Goal: Information Seeking & Learning: Learn about a topic

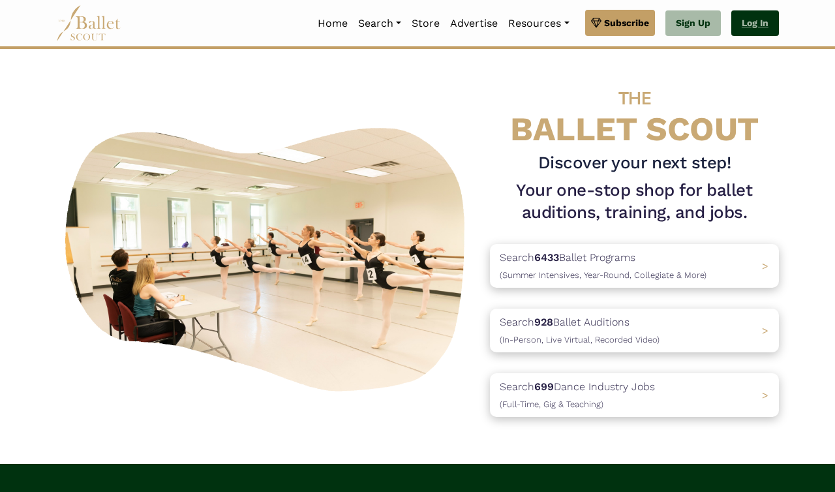
click at [760, 18] on link "Log In" at bounding box center [755, 23] width 48 height 26
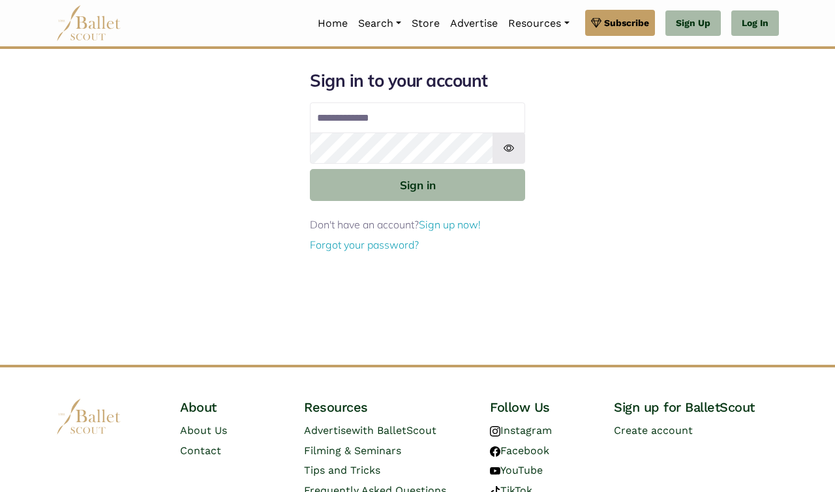
click at [450, 117] on input "Email address" at bounding box center [417, 117] width 215 height 31
type input "**********"
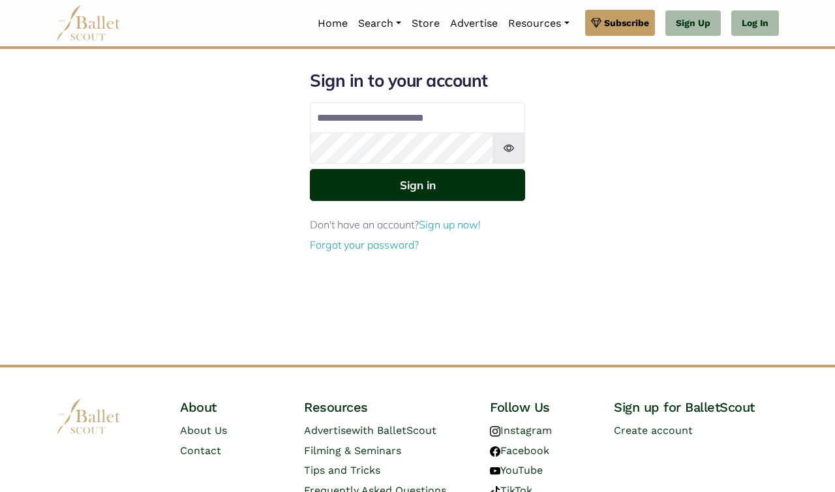
click at [454, 190] on button "Sign in" at bounding box center [417, 185] width 215 height 32
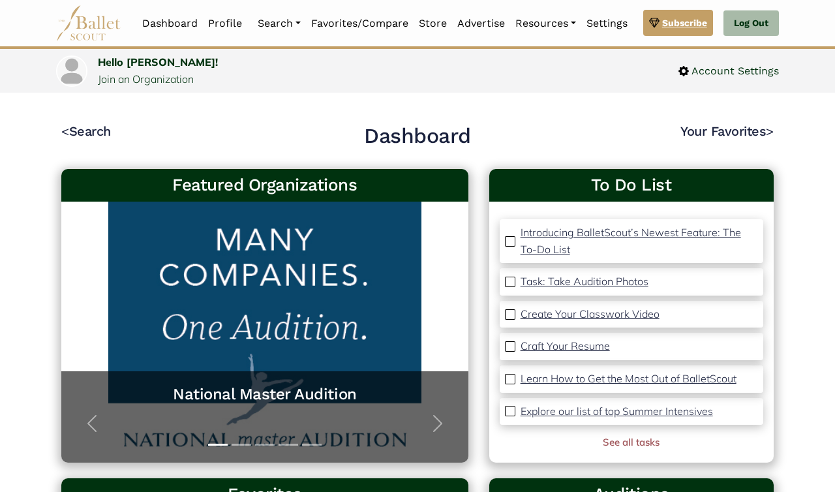
click at [668, 22] on span "Subscribe" at bounding box center [684, 23] width 45 height 14
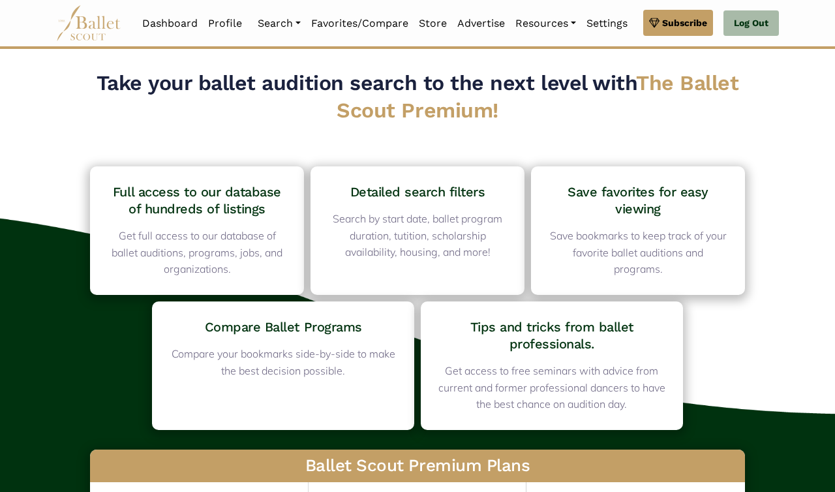
click at [107, 20] on img at bounding box center [88, 23] width 65 height 36
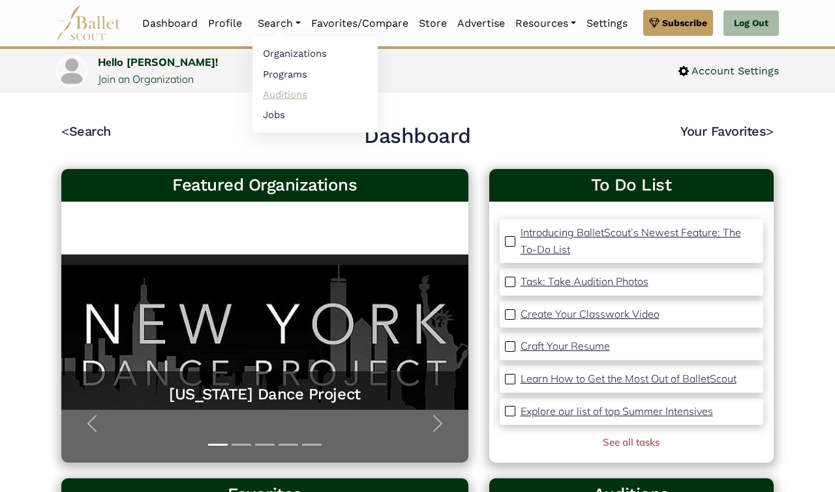
click at [280, 92] on link "Auditions" at bounding box center [315, 94] width 125 height 20
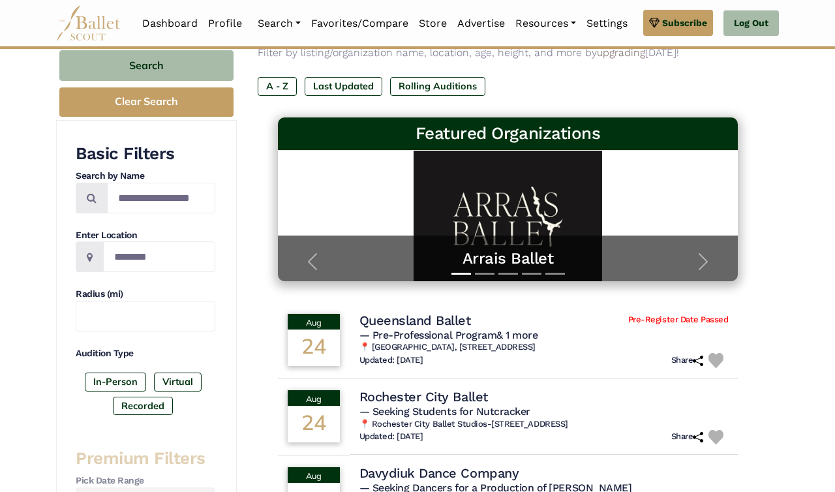
scroll to position [141, 0]
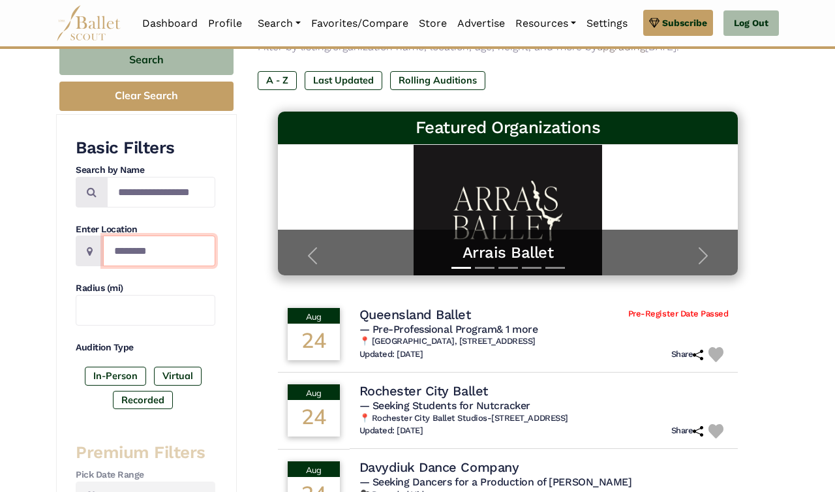
click at [180, 244] on input "Location" at bounding box center [159, 251] width 112 height 31
type input "*"
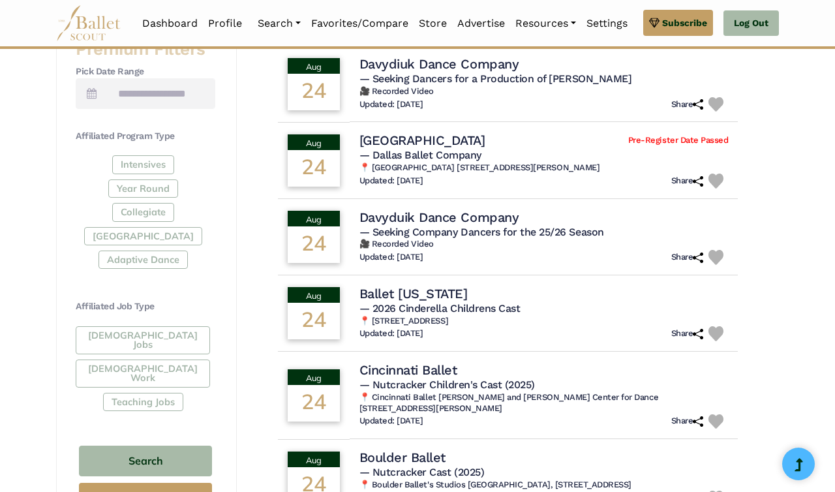
scroll to position [546, 0]
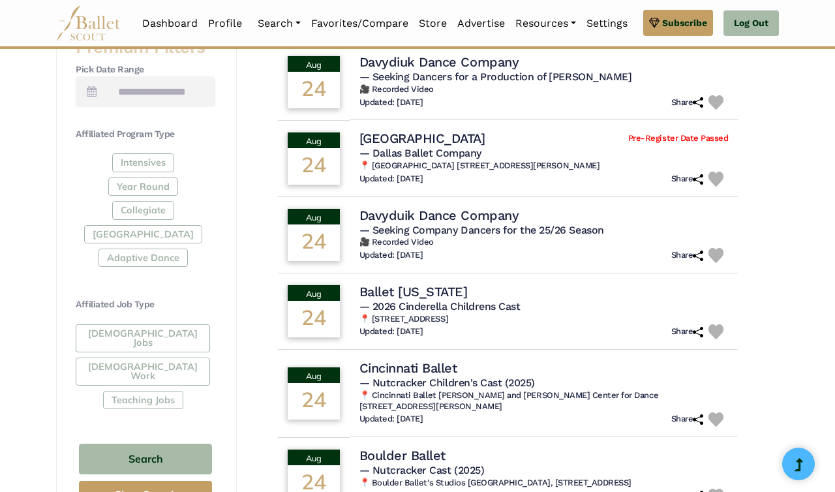
click at [144, 187] on div "Intensives Year Round Collegiate Post High School Adaptive Dance" at bounding box center [146, 212] width 140 height 119
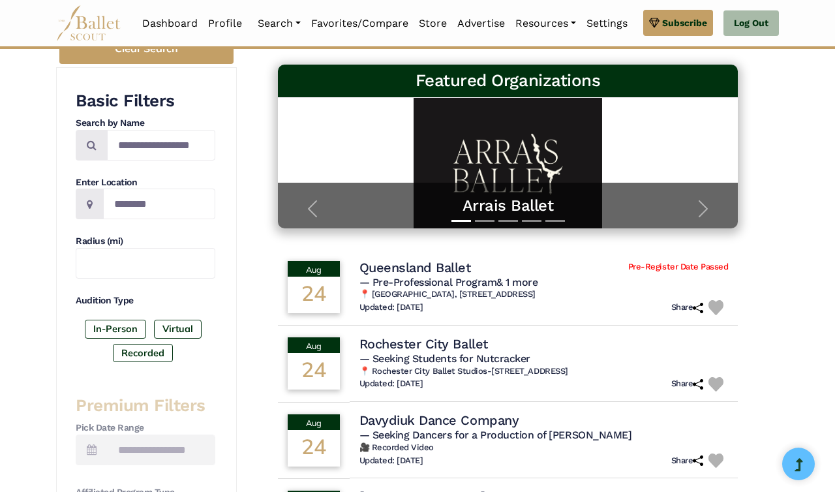
scroll to position [144, 0]
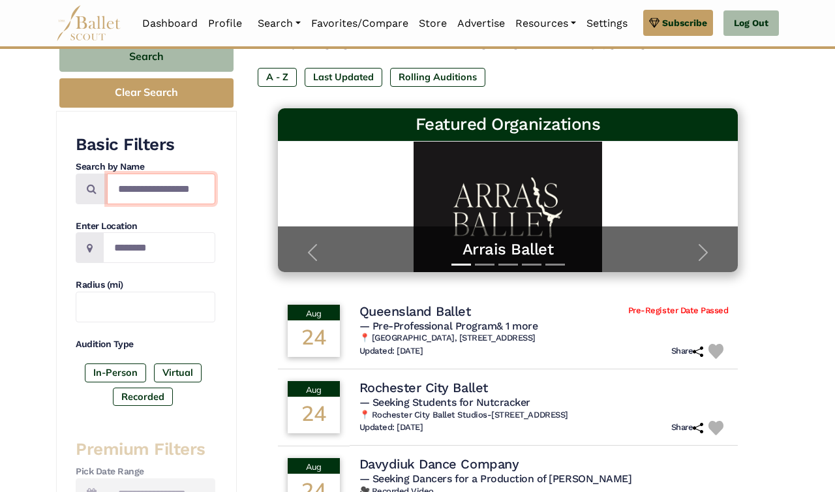
click at [183, 193] on input "Search by names..." at bounding box center [161, 189] width 108 height 31
click at [158, 245] on input "Location" at bounding box center [159, 247] width 112 height 31
paste input "******"
type input "******"
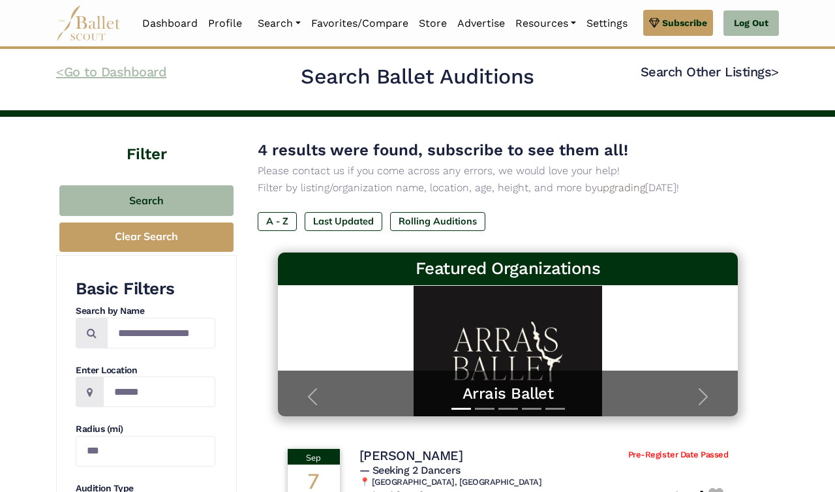
click at [130, 78] on link "< Go to Dashboard" at bounding box center [111, 72] width 110 height 16
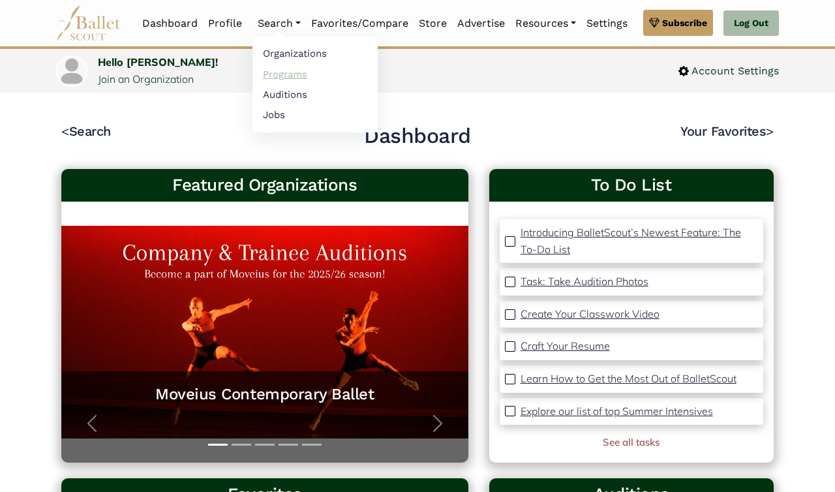
click at [288, 69] on link "Programs" at bounding box center [315, 74] width 125 height 20
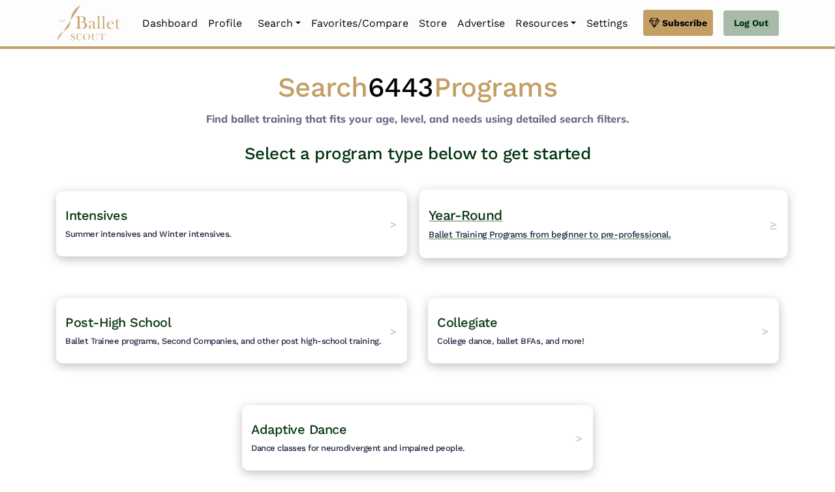
click at [438, 210] on span "Year-Round" at bounding box center [466, 215] width 74 height 16
click at [505, 227] on h4 "Year-Round Ballet Training Programs from beginner to pre-professional." at bounding box center [550, 224] width 242 height 36
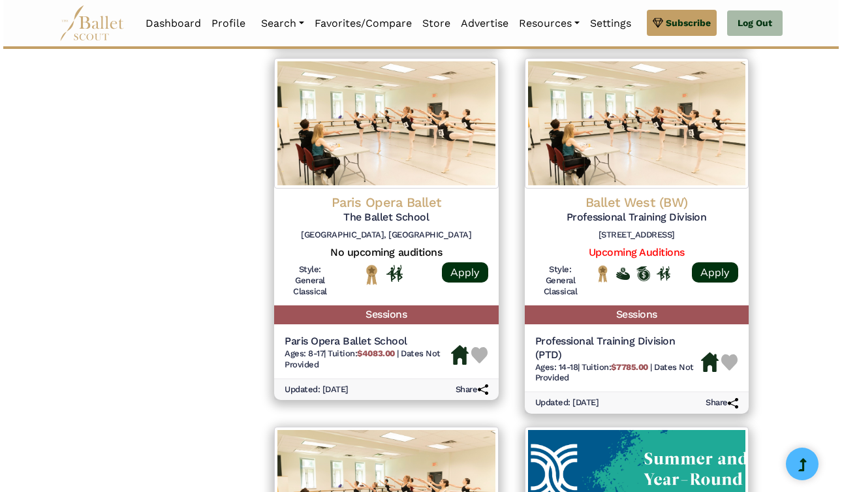
scroll to position [1374, 0]
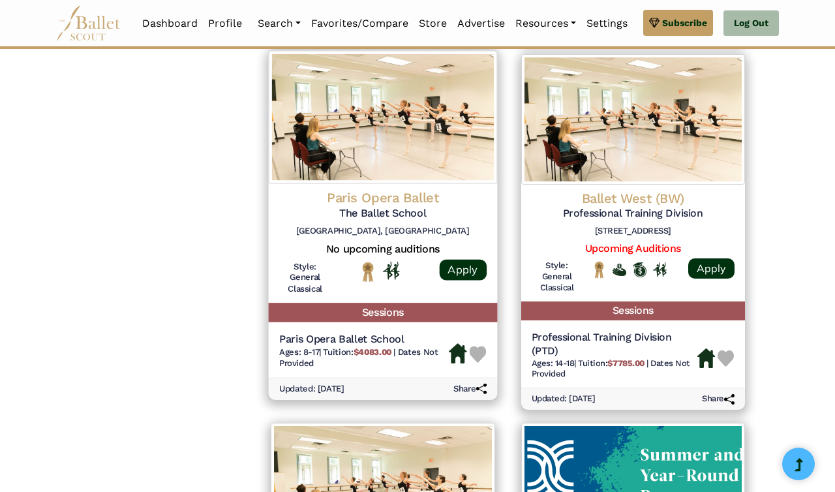
click at [366, 343] on h5 "Paris Opera Ballet School" at bounding box center [364, 340] width 170 height 14
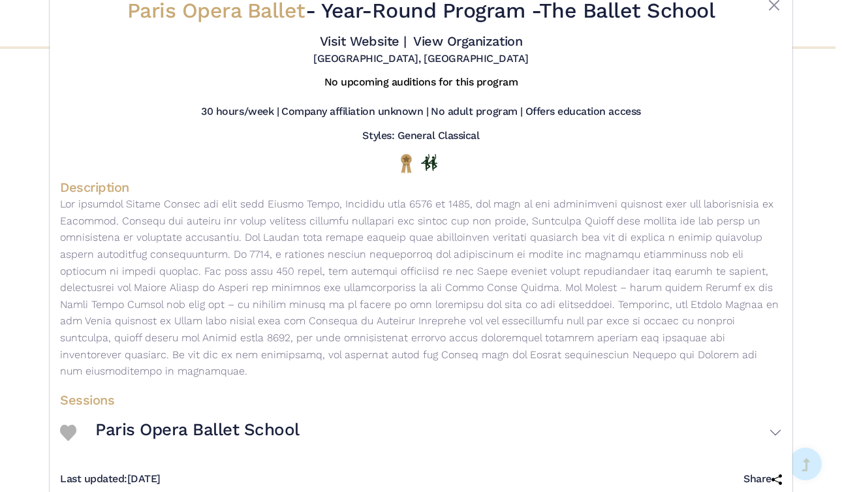
scroll to position [76, 0]
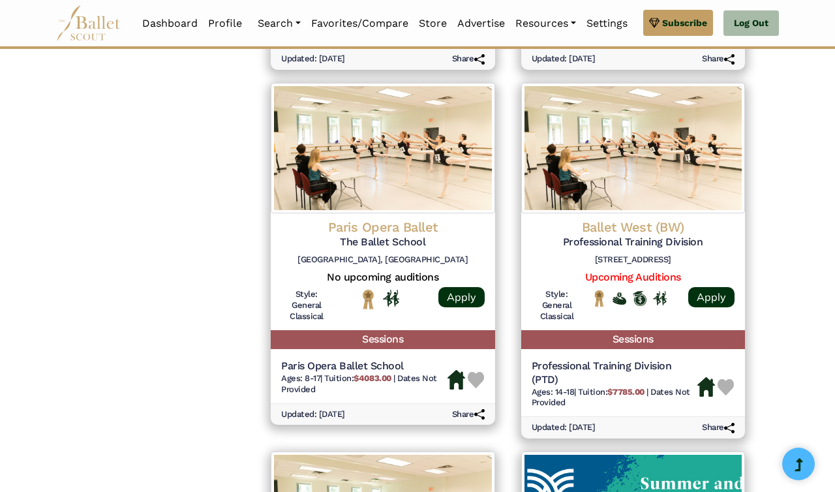
scroll to position [1382, 0]
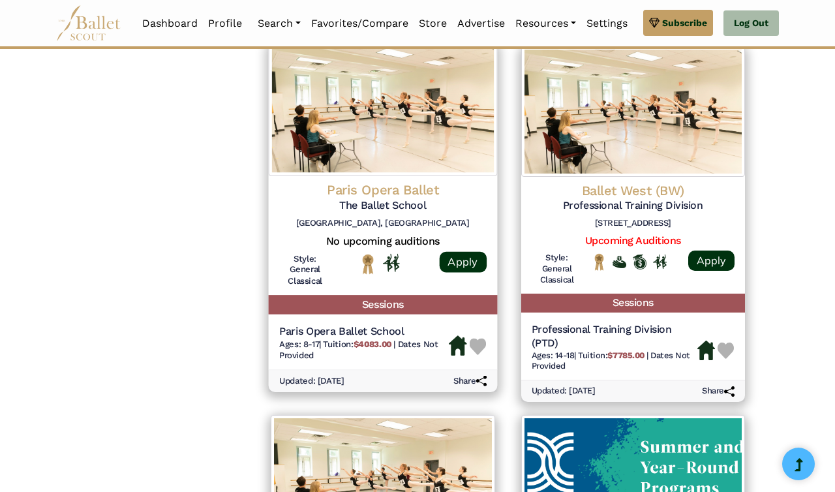
click at [476, 345] on img at bounding box center [477, 346] width 17 height 17
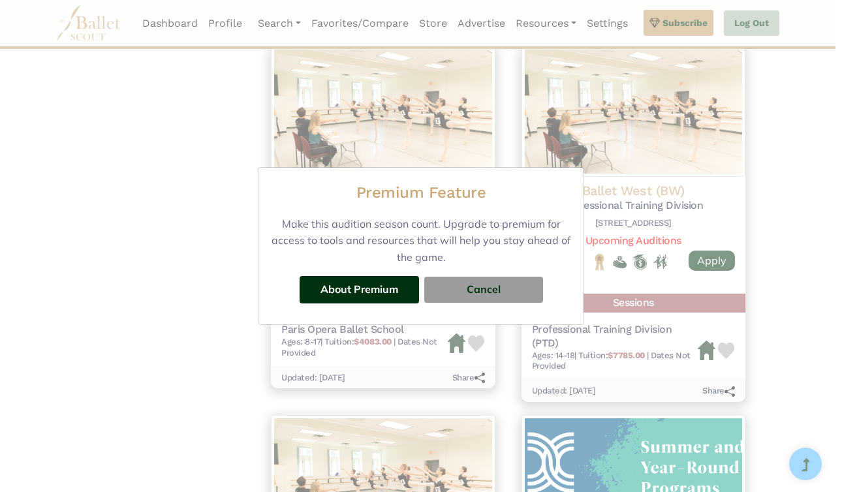
click at [236, 314] on div "Premium Feature Make this audition season count. Upgrade to premium for access …" at bounding box center [421, 246] width 842 height 492
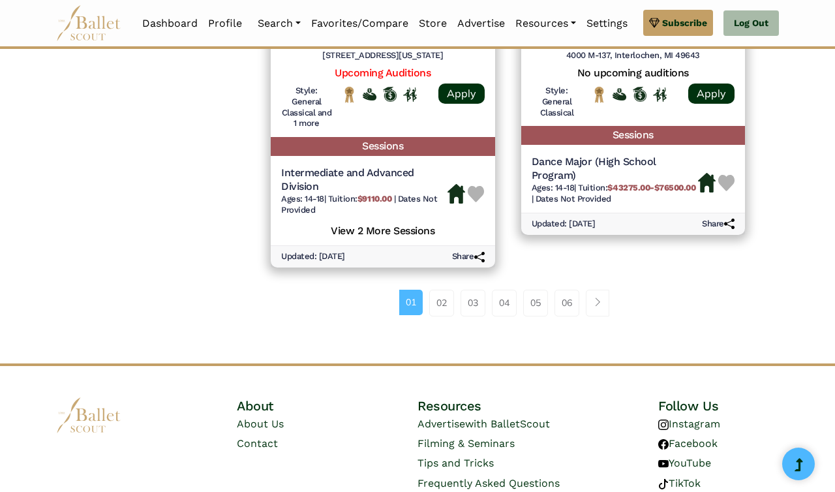
scroll to position [1921, 0]
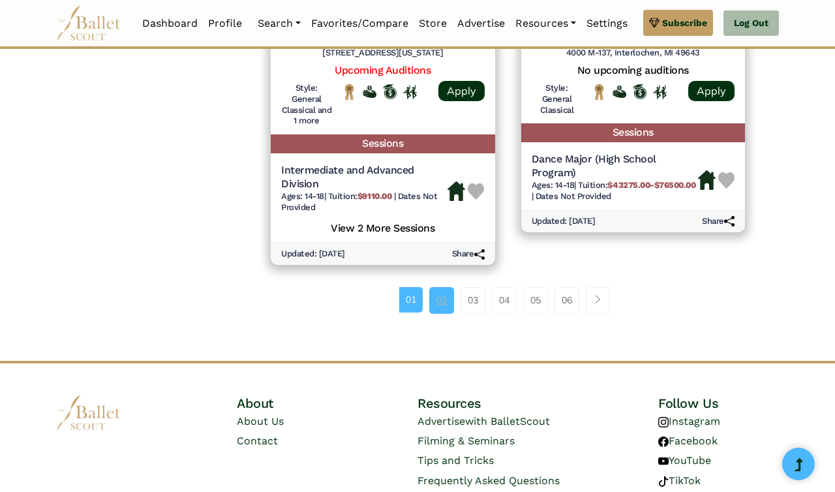
click at [444, 306] on link "02" at bounding box center [441, 300] width 25 height 26
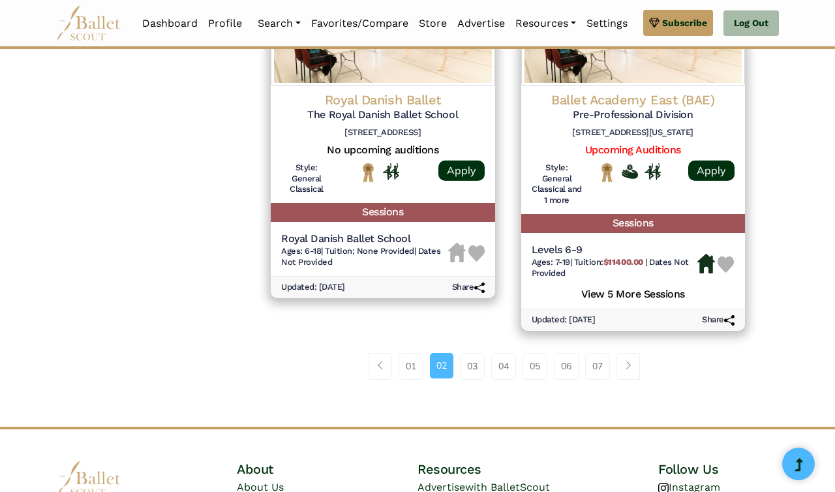
scroll to position [1863, 0]
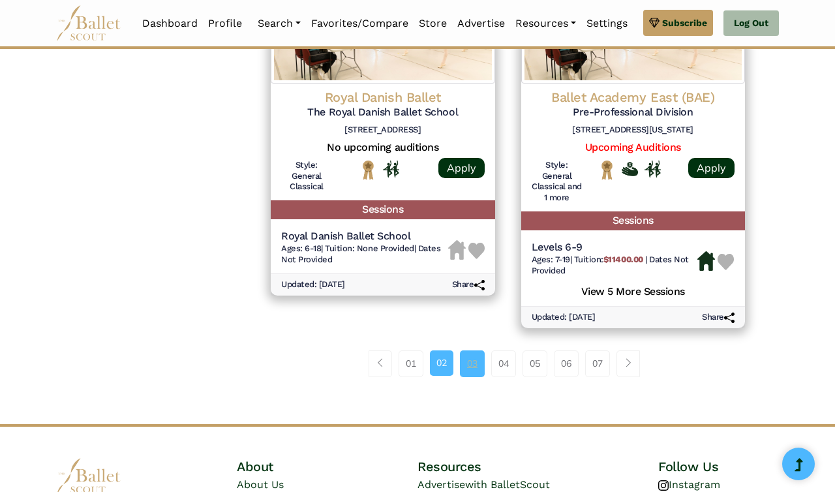
click at [471, 368] on link "03" at bounding box center [472, 363] width 25 height 26
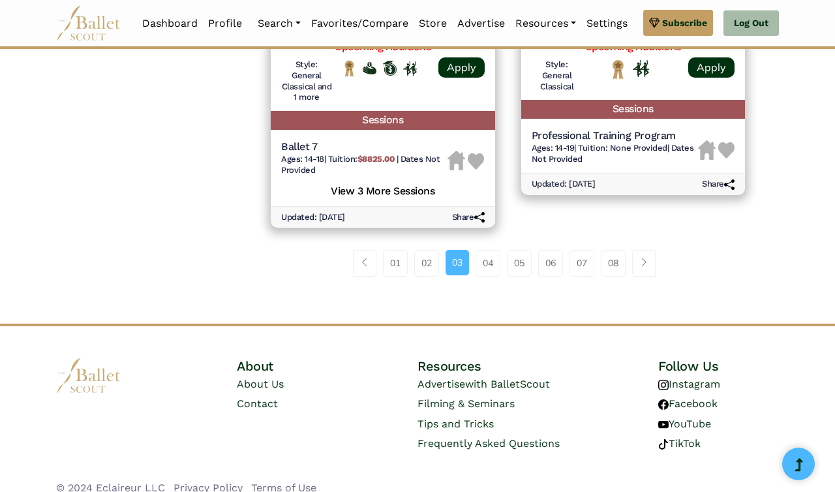
scroll to position [1952, 0]
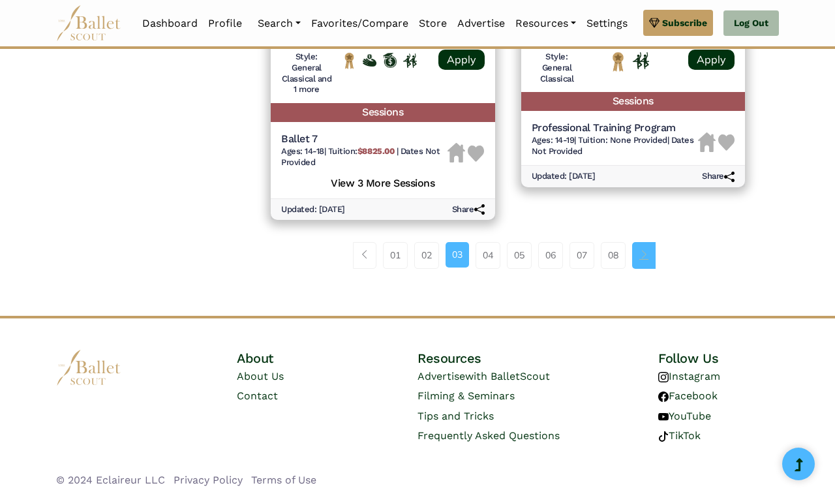
click at [645, 259] on span "Page navigation example" at bounding box center [643, 254] width 9 height 9
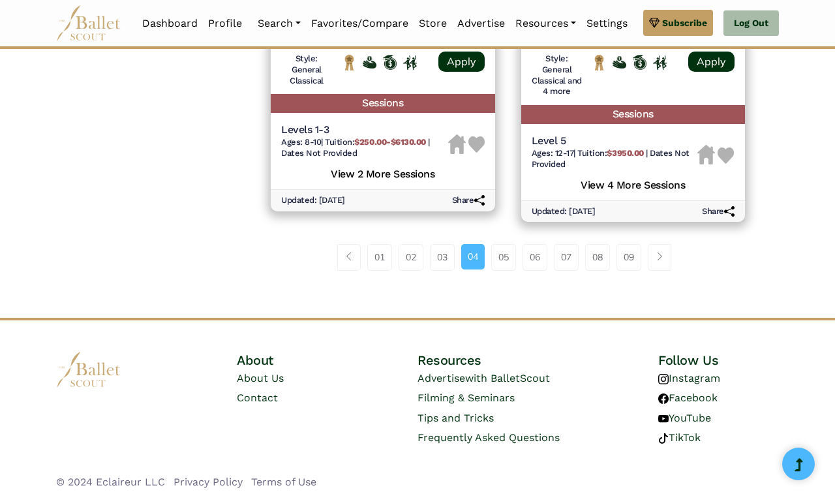
scroll to position [1953, 0]
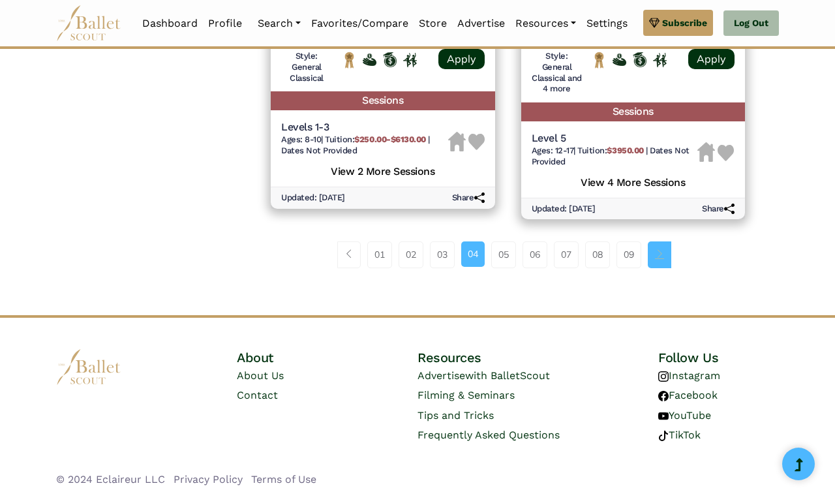
click at [664, 261] on link "Page navigation example" at bounding box center [659, 254] width 23 height 26
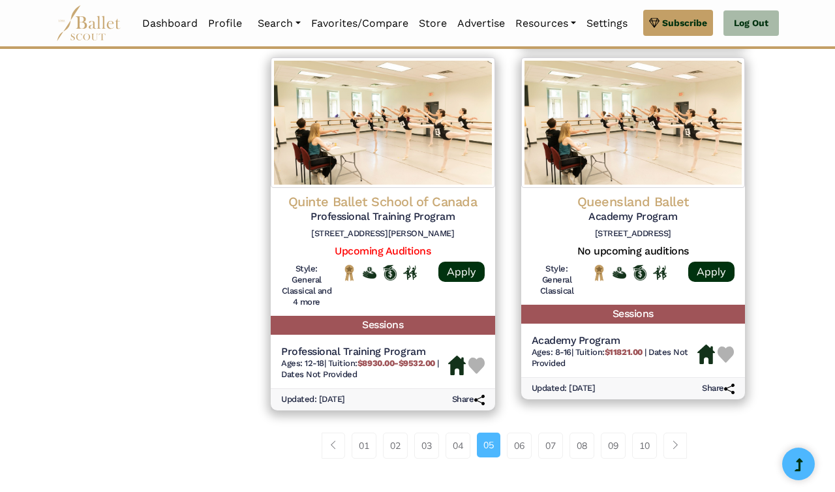
scroll to position [1720, 0]
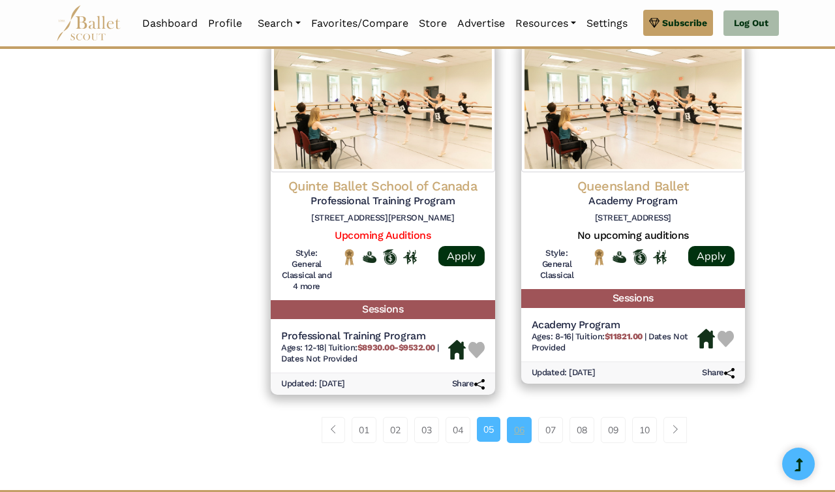
click at [518, 437] on link "06" at bounding box center [519, 430] width 25 height 26
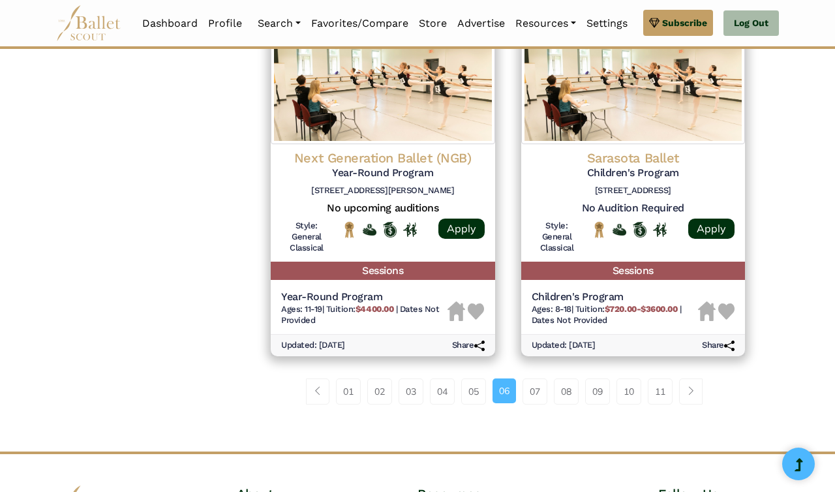
scroll to position [1747, 0]
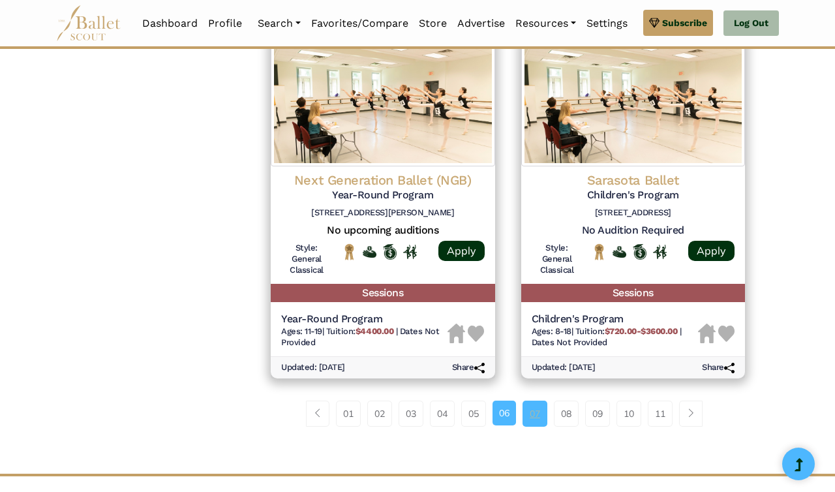
click at [534, 414] on link "07" at bounding box center [535, 414] width 25 height 26
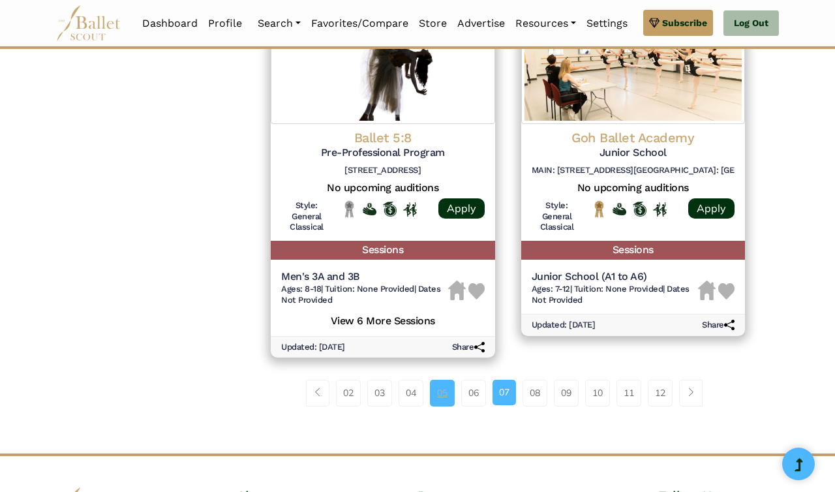
scroll to position [1817, 0]
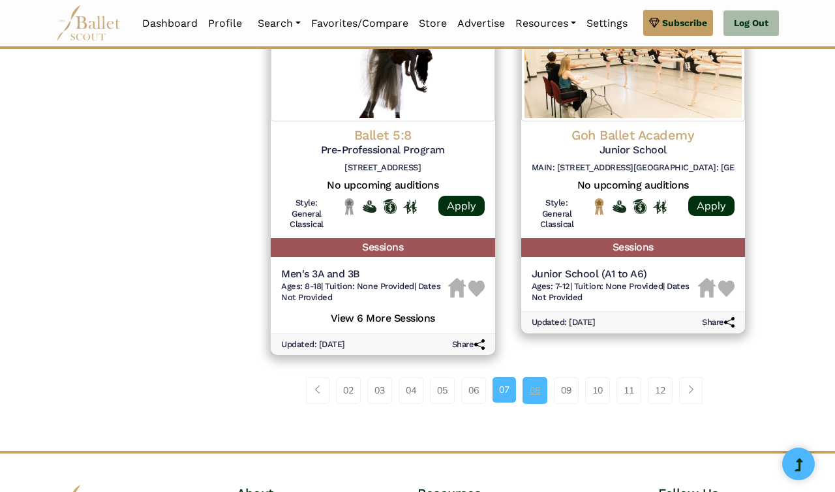
click at [530, 389] on link "08" at bounding box center [535, 390] width 25 height 26
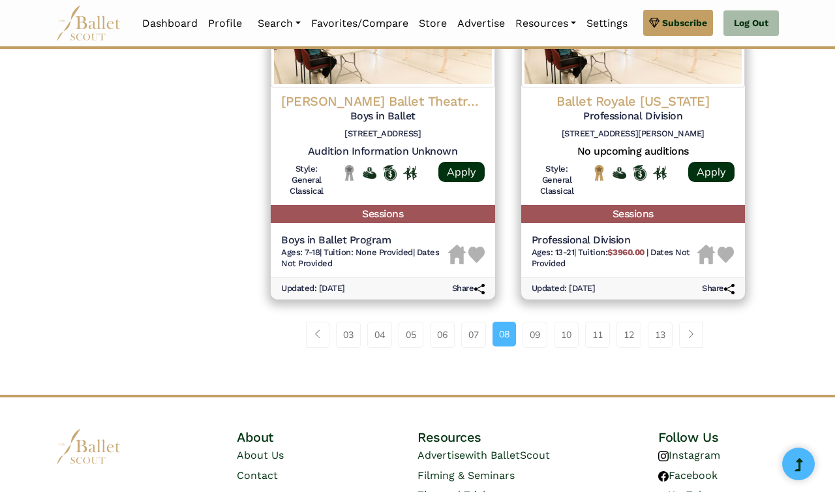
scroll to position [1855, 0]
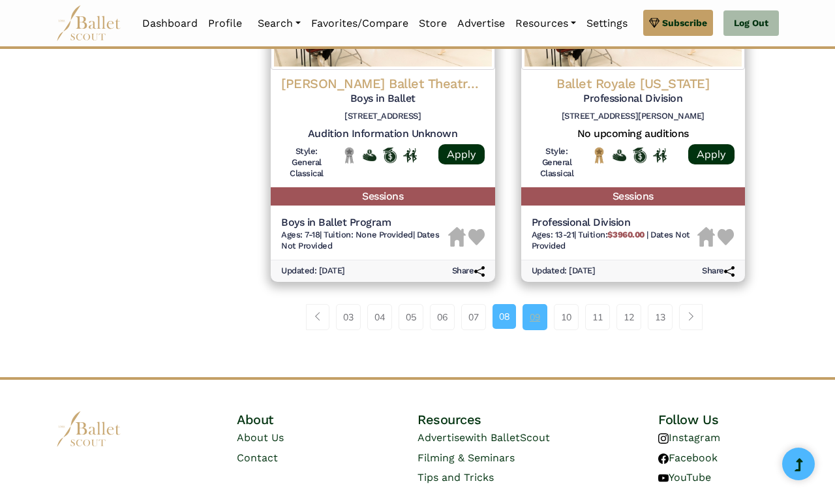
click at [540, 314] on link "09" at bounding box center [535, 317] width 25 height 26
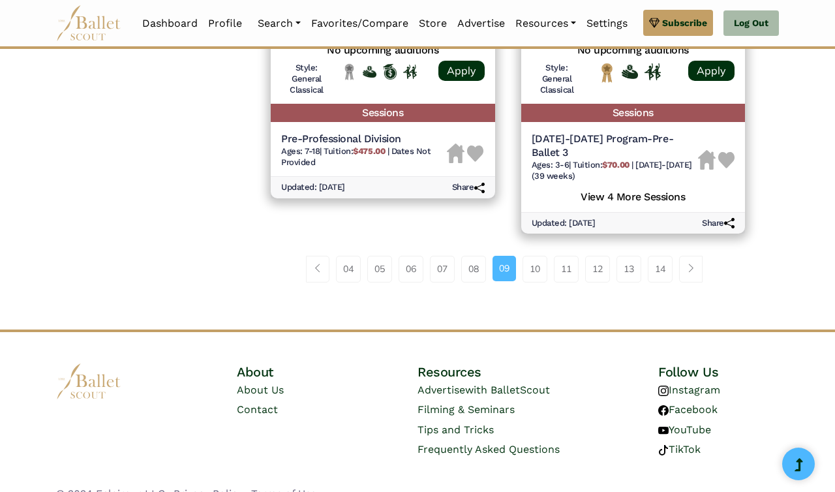
scroll to position [1947, 0]
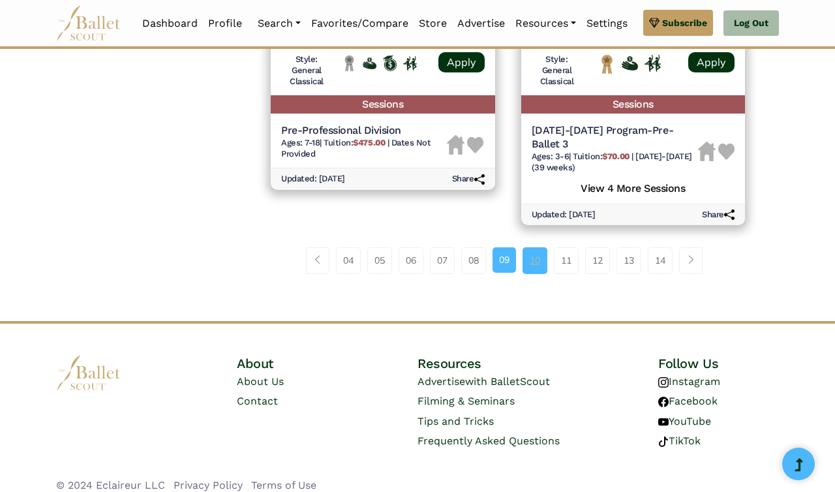
click at [536, 247] on link "10" at bounding box center [535, 260] width 25 height 26
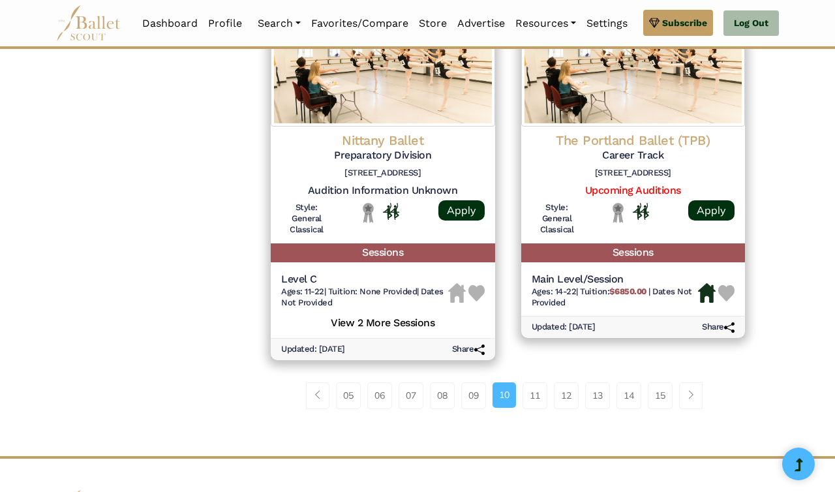
scroll to position [1795, 0]
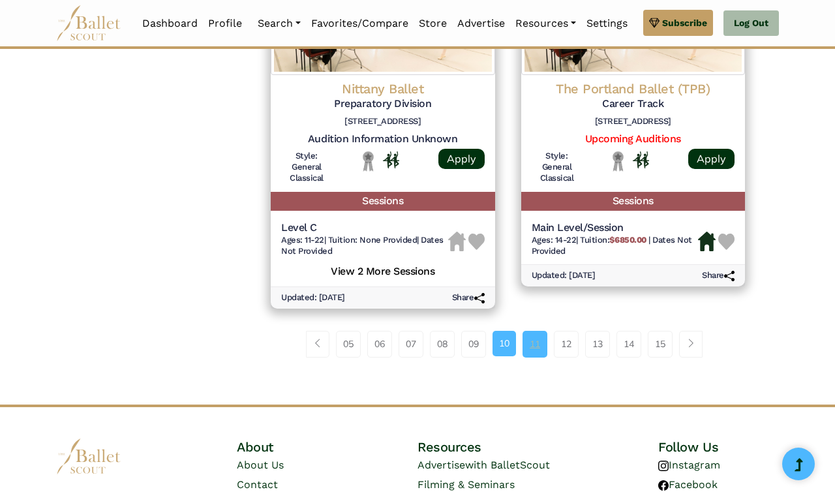
click at [539, 337] on link "11" at bounding box center [535, 344] width 25 height 26
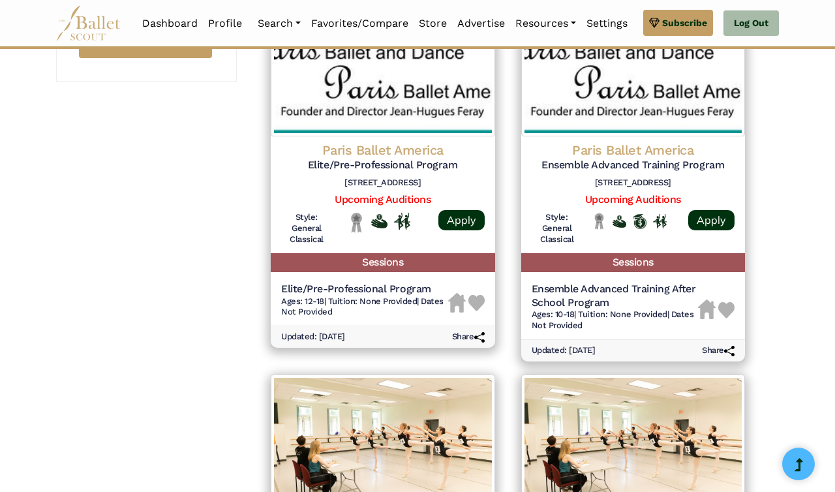
scroll to position [1024, 0]
